Goal: Information Seeking & Learning: Learn about a topic

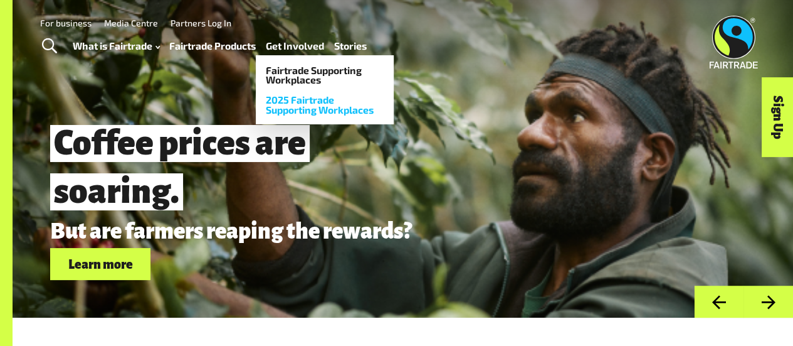
click at [307, 108] on link "2025 Fairtrade Supporting Workplaces" at bounding box center [325, 104] width 138 height 29
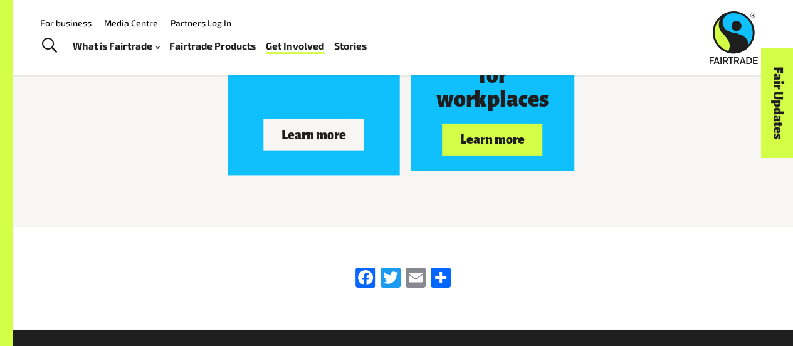
scroll to position [1979, 0]
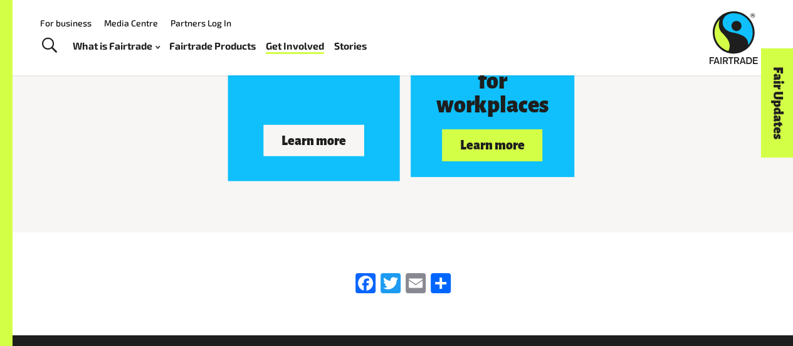
click at [304, 147] on button "Learn more" at bounding box center [313, 140] width 100 height 31
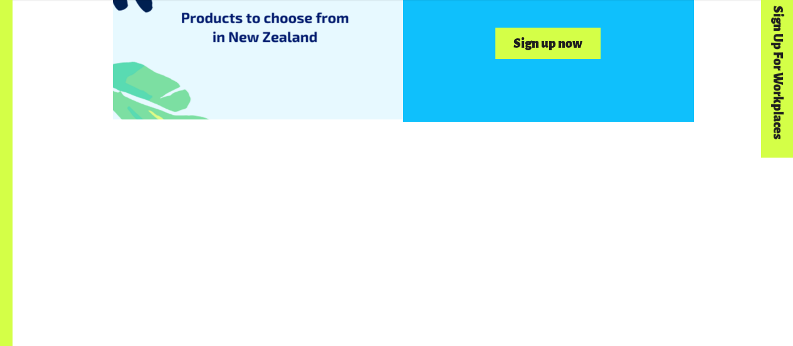
scroll to position [2473, 0]
